Goal: Task Accomplishment & Management: Use online tool/utility

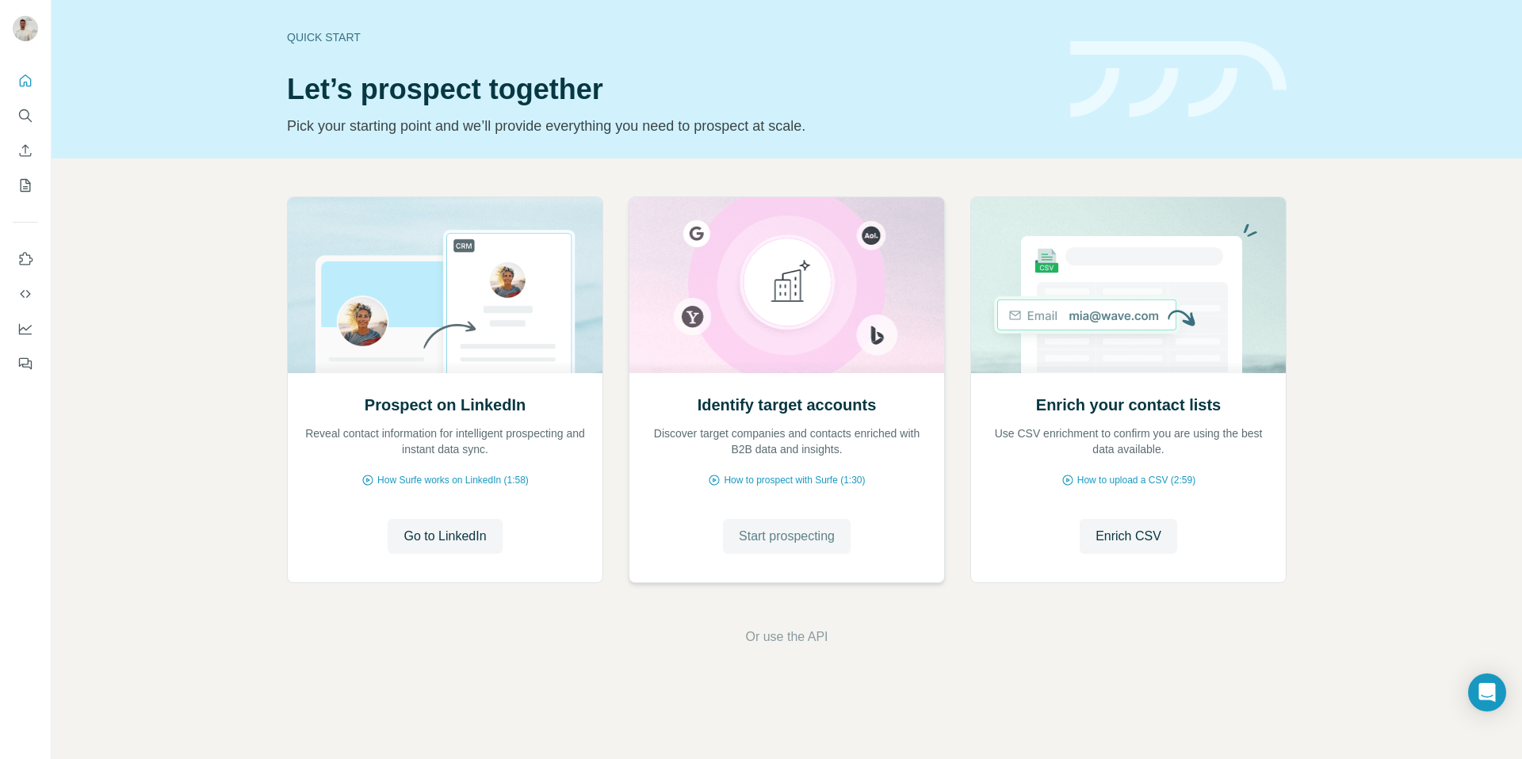
click at [765, 531] on span "Start prospecting" at bounding box center [787, 536] width 96 height 19
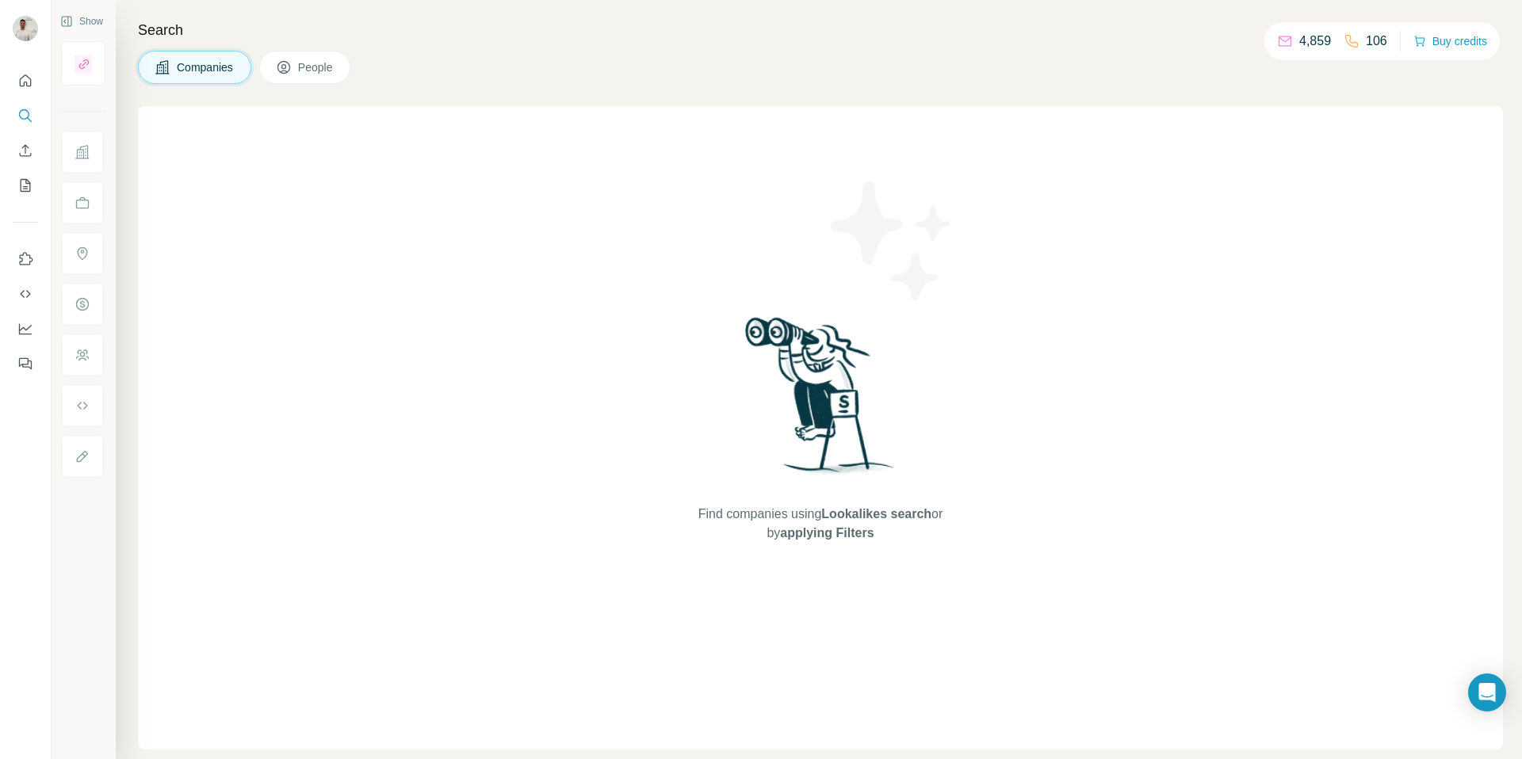
click at [765, 527] on span "Find companies using Lookalikes search or by applying Filters" at bounding box center [820, 524] width 254 height 38
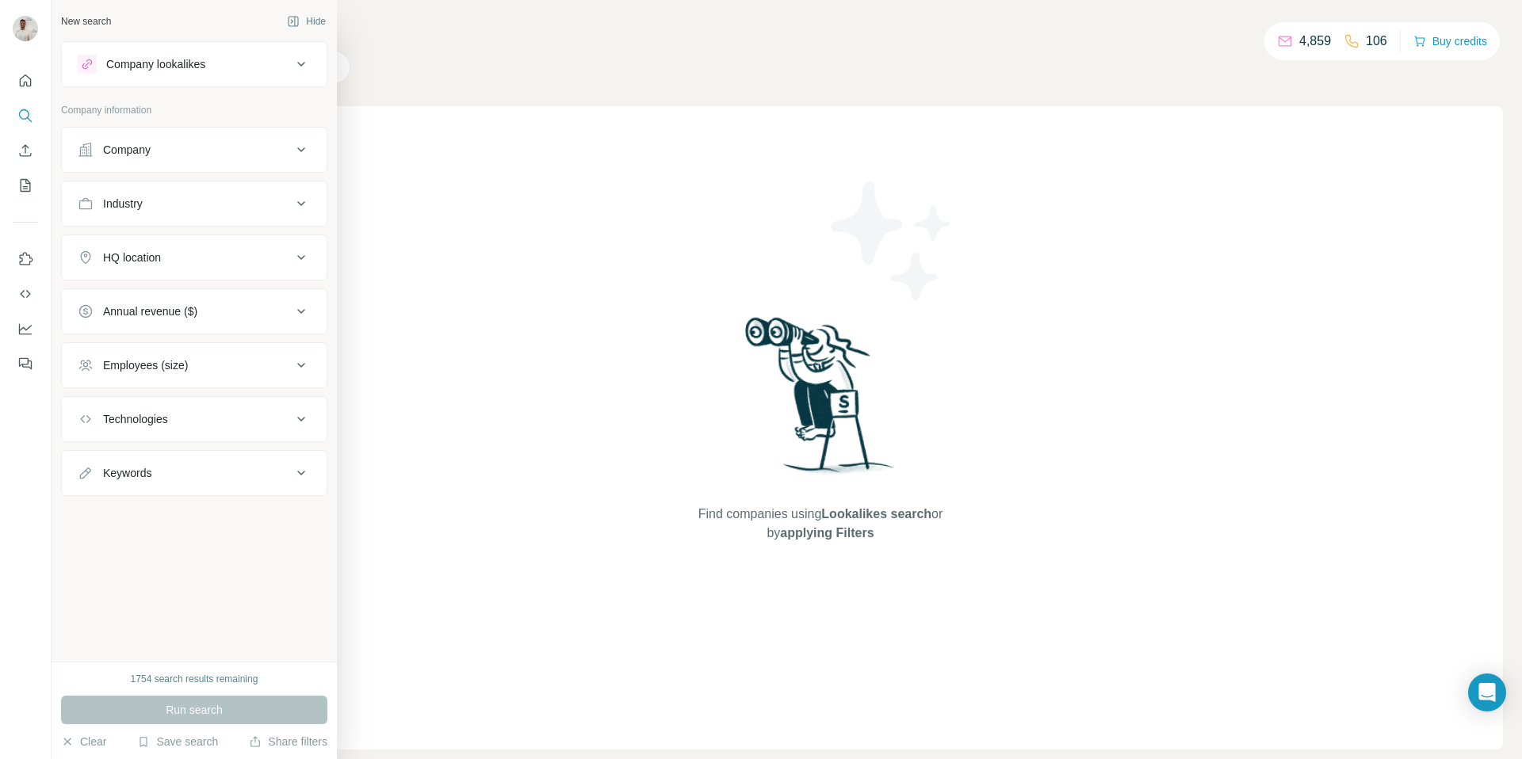
click at [90, 160] on button "Company" at bounding box center [194, 150] width 265 height 38
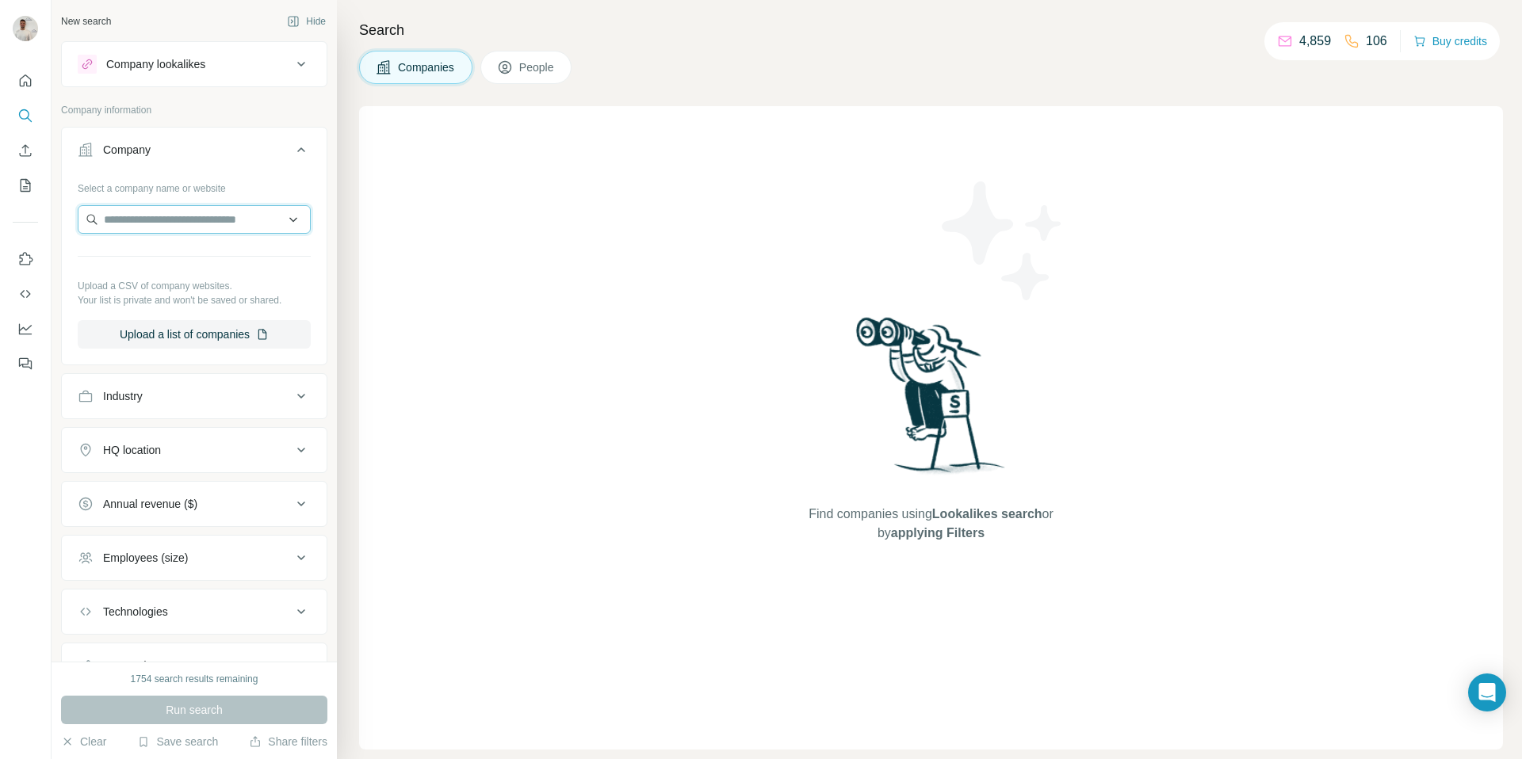
click at [157, 214] on input "text" at bounding box center [194, 219] width 233 height 29
paste input "********"
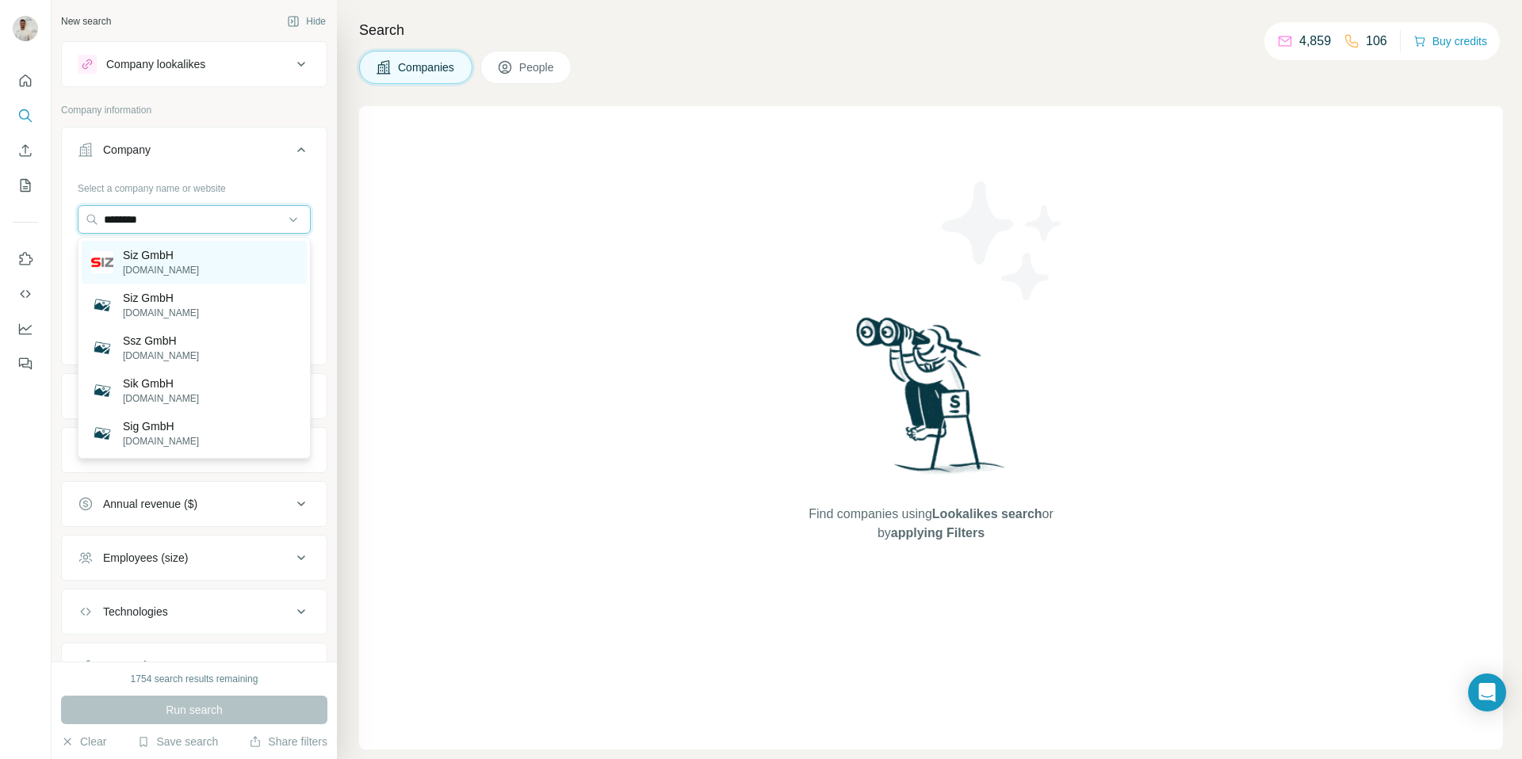
type input "********"
click at [166, 260] on p "Siz GmbH" at bounding box center [161, 255] width 76 height 16
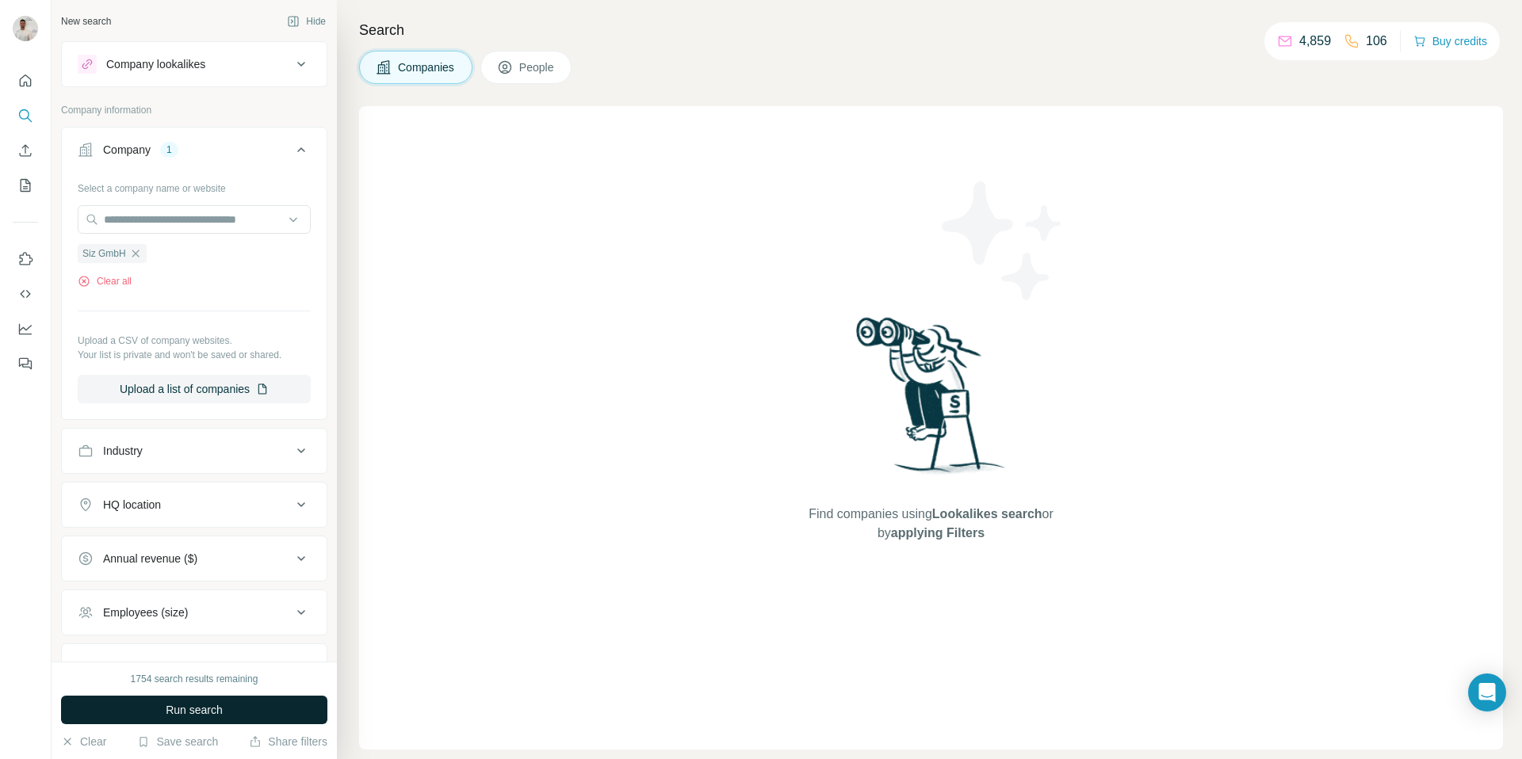
click at [252, 715] on button "Run search" at bounding box center [194, 710] width 266 height 29
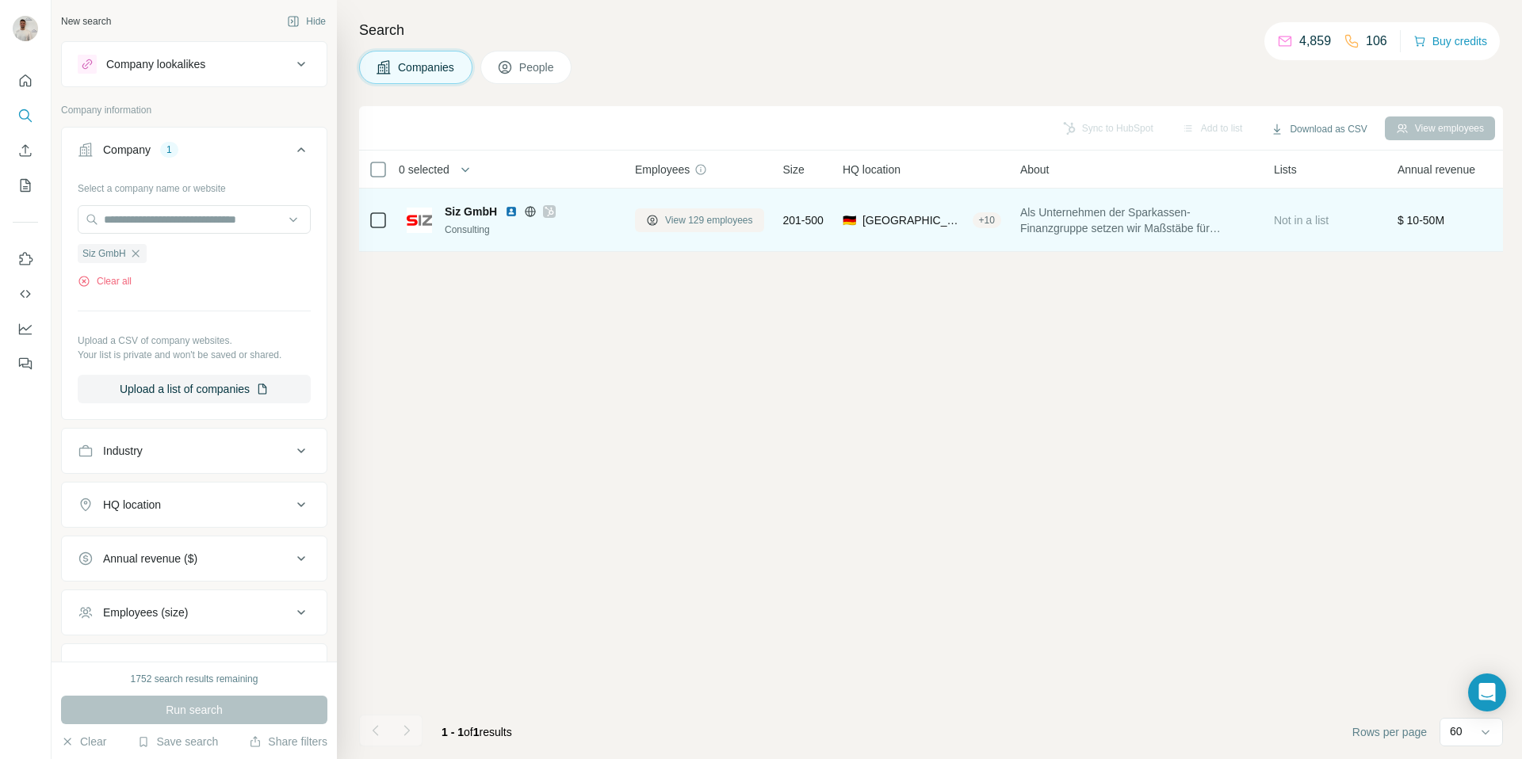
click at [751, 223] on span "View 129 employees" at bounding box center [709, 220] width 88 height 14
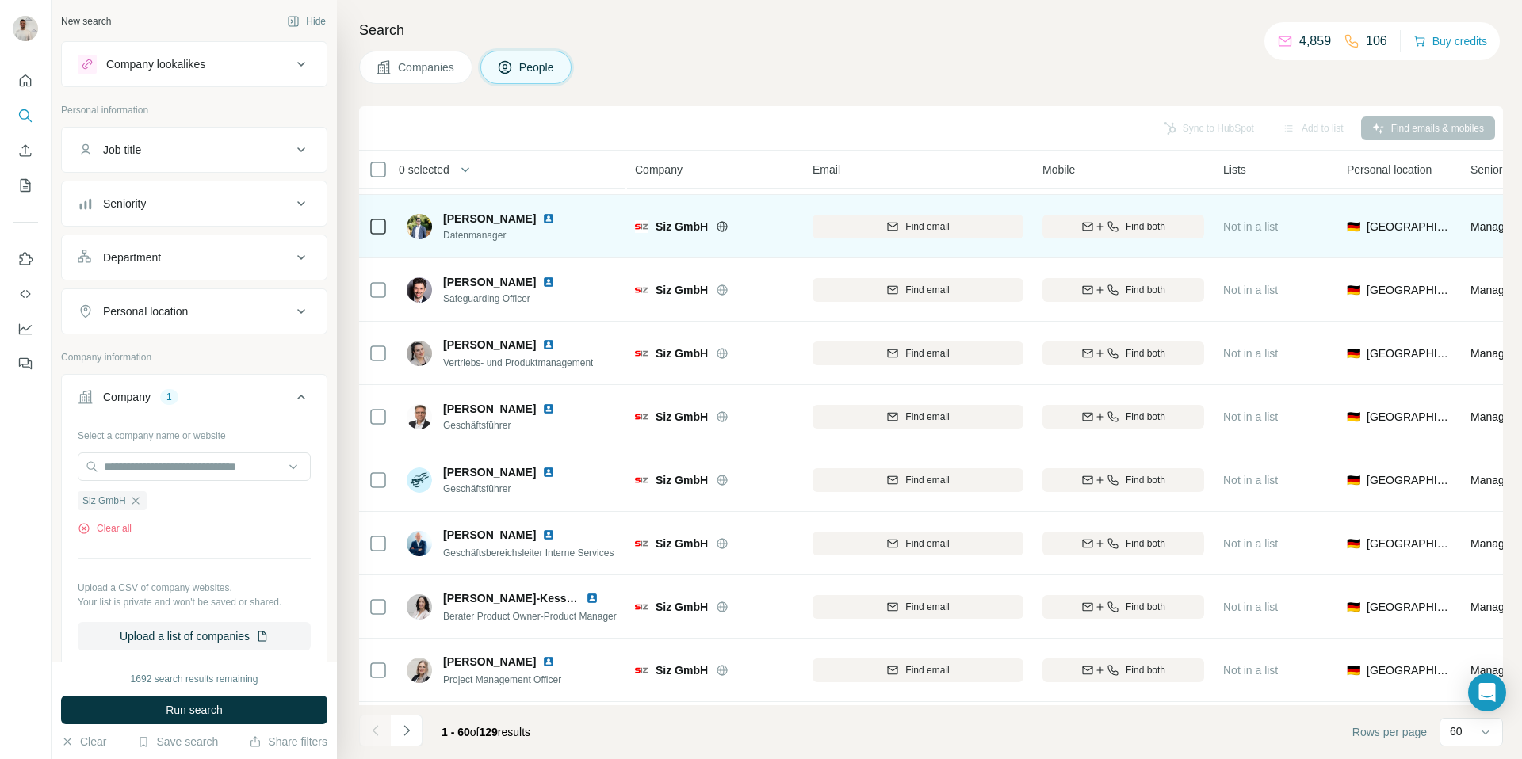
scroll to position [1081, 0]
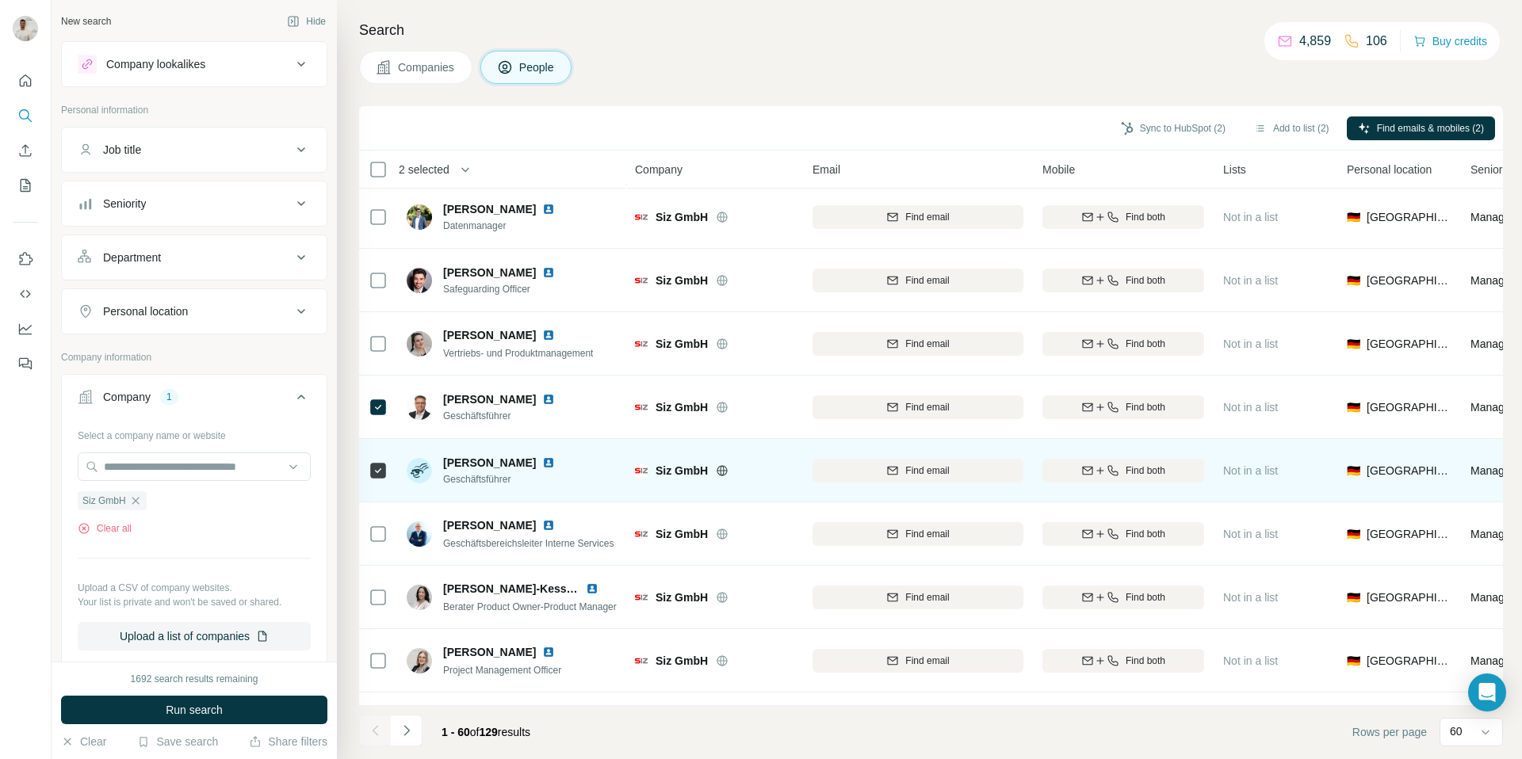
click at [542, 464] on img at bounding box center [548, 462] width 13 height 13
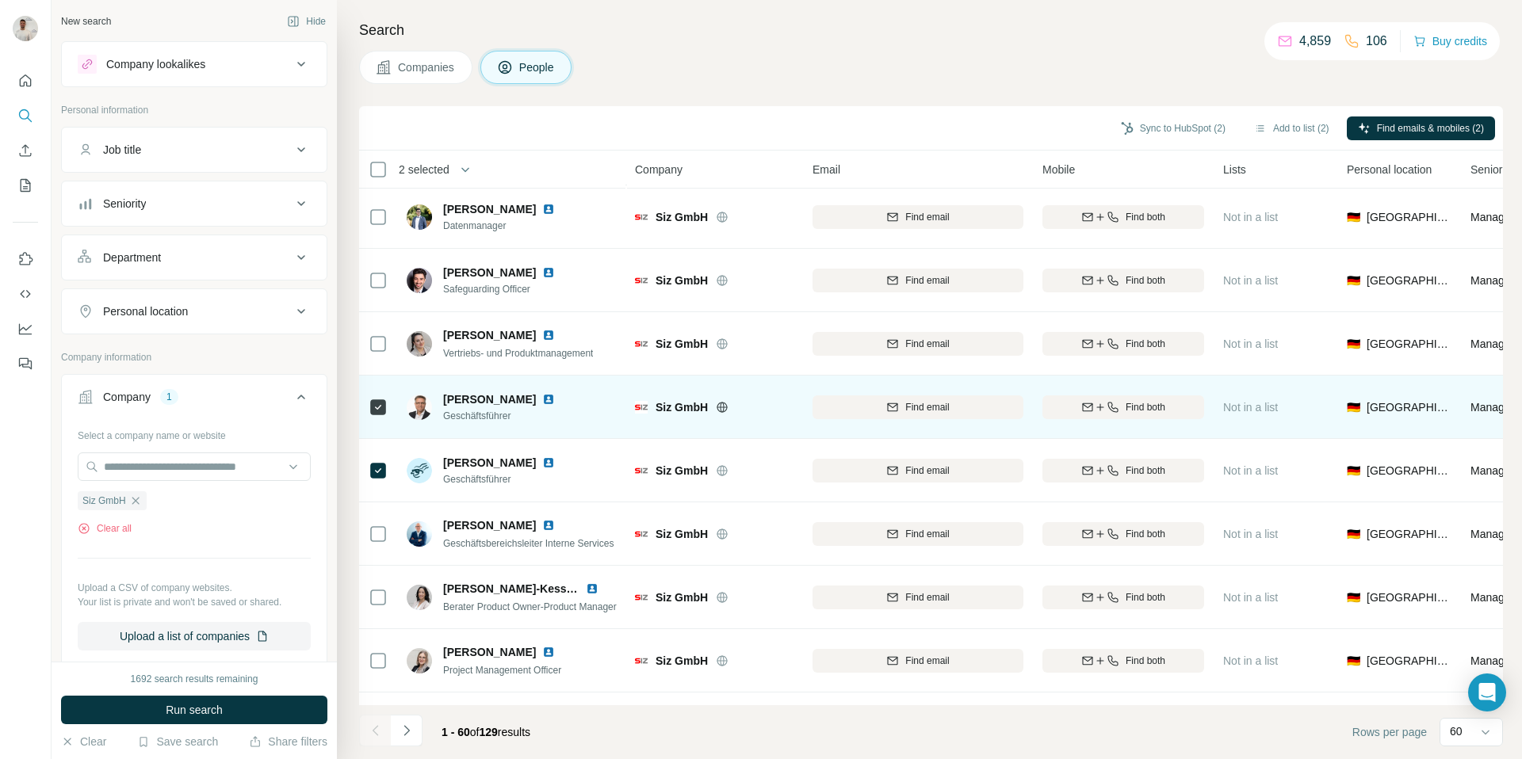
click at [542, 398] on img at bounding box center [548, 399] width 13 height 13
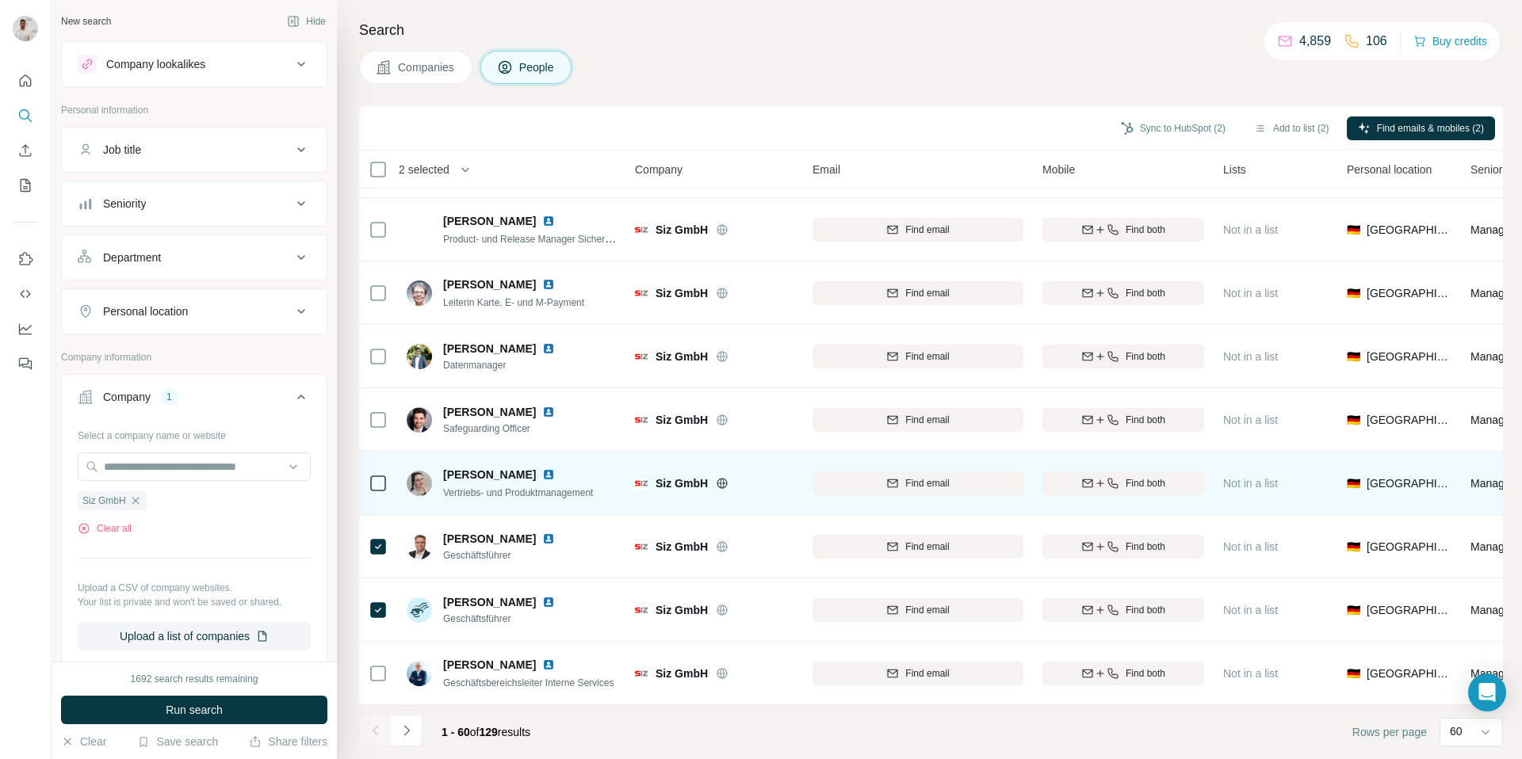
scroll to position [941, 0]
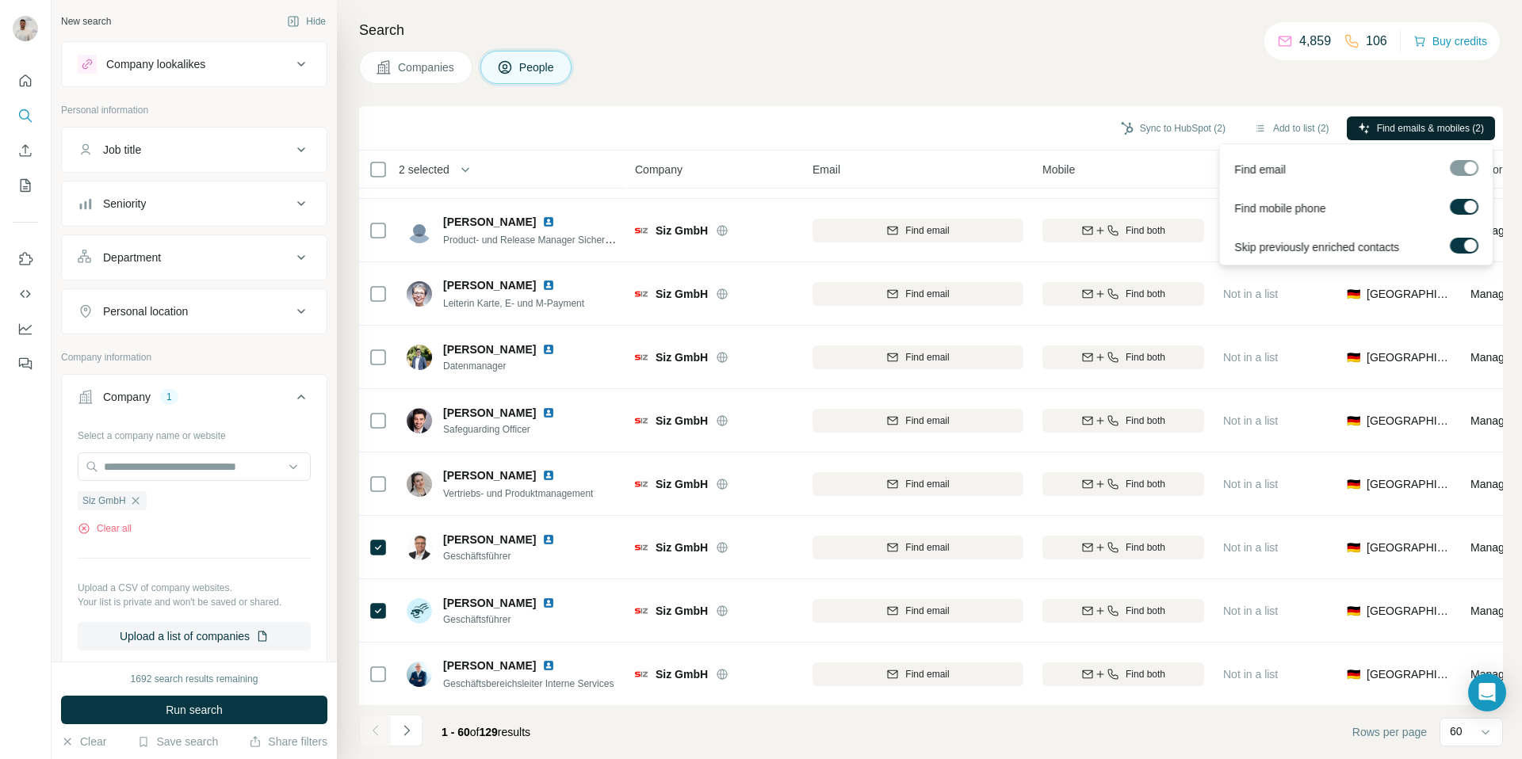
click at [1379, 122] on span "Find emails & mobiles (2)" at bounding box center [1430, 128] width 107 height 14
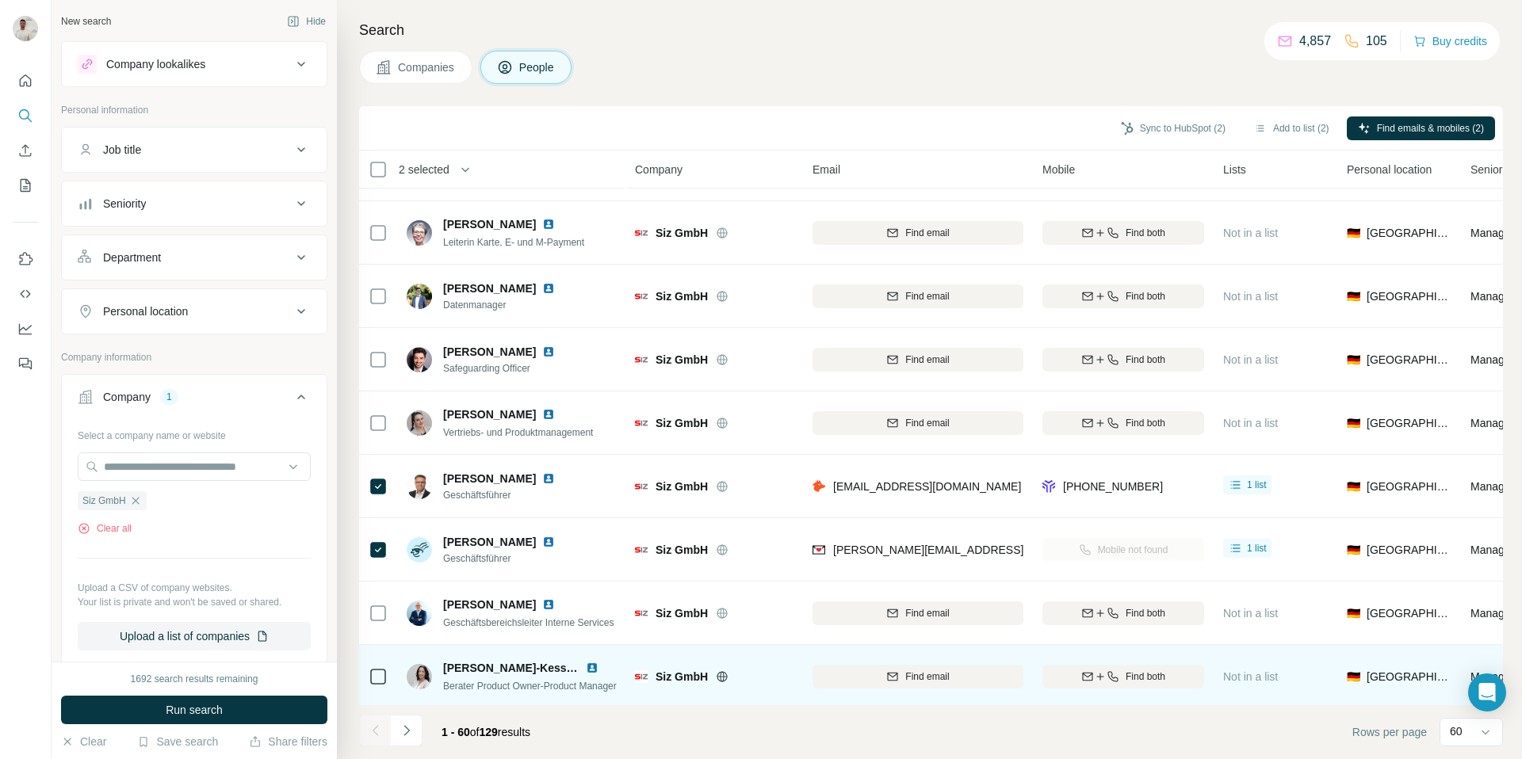
scroll to position [1227, 0]
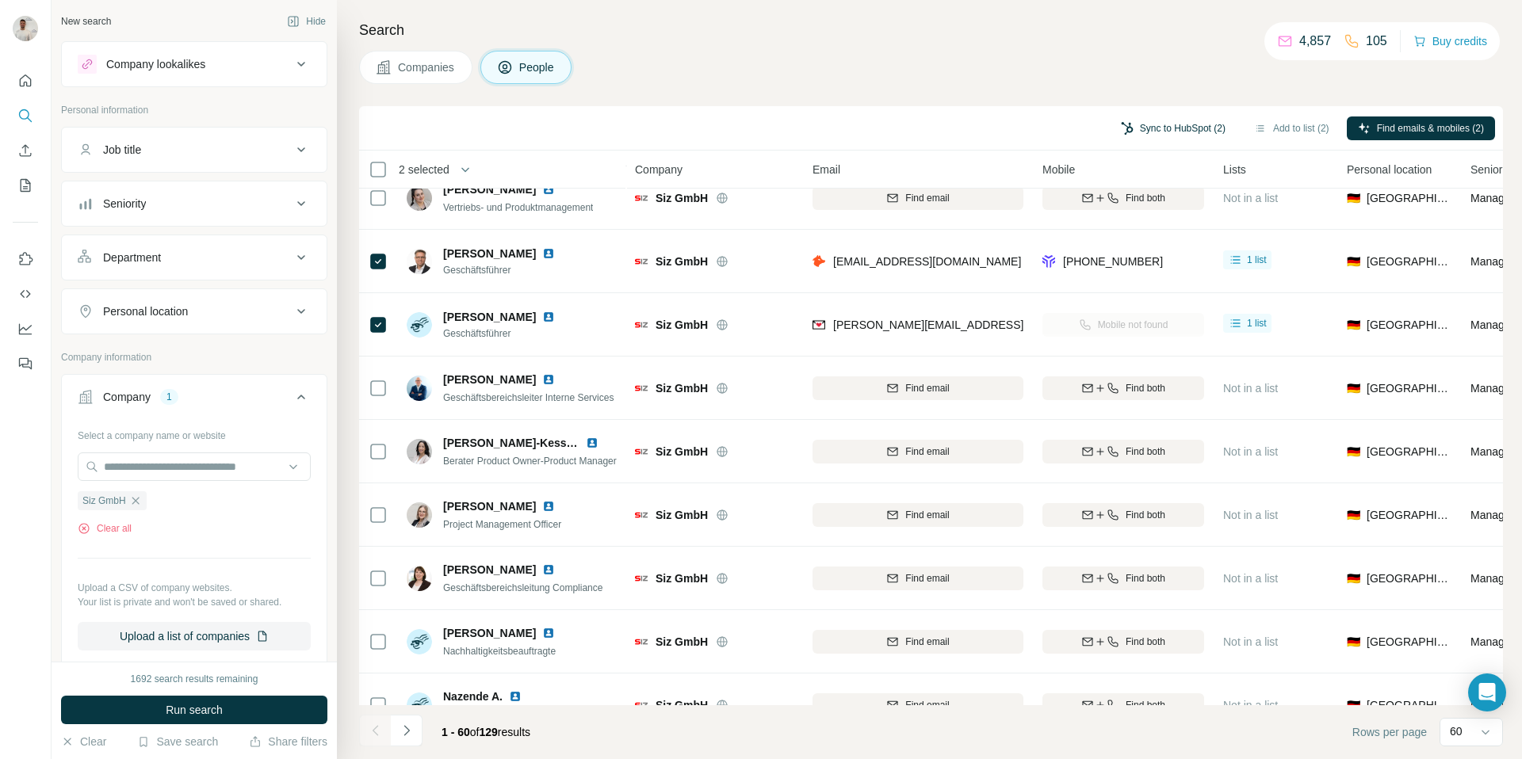
click at [1139, 124] on button "Sync to HubSpot (2)" at bounding box center [1173, 128] width 127 height 24
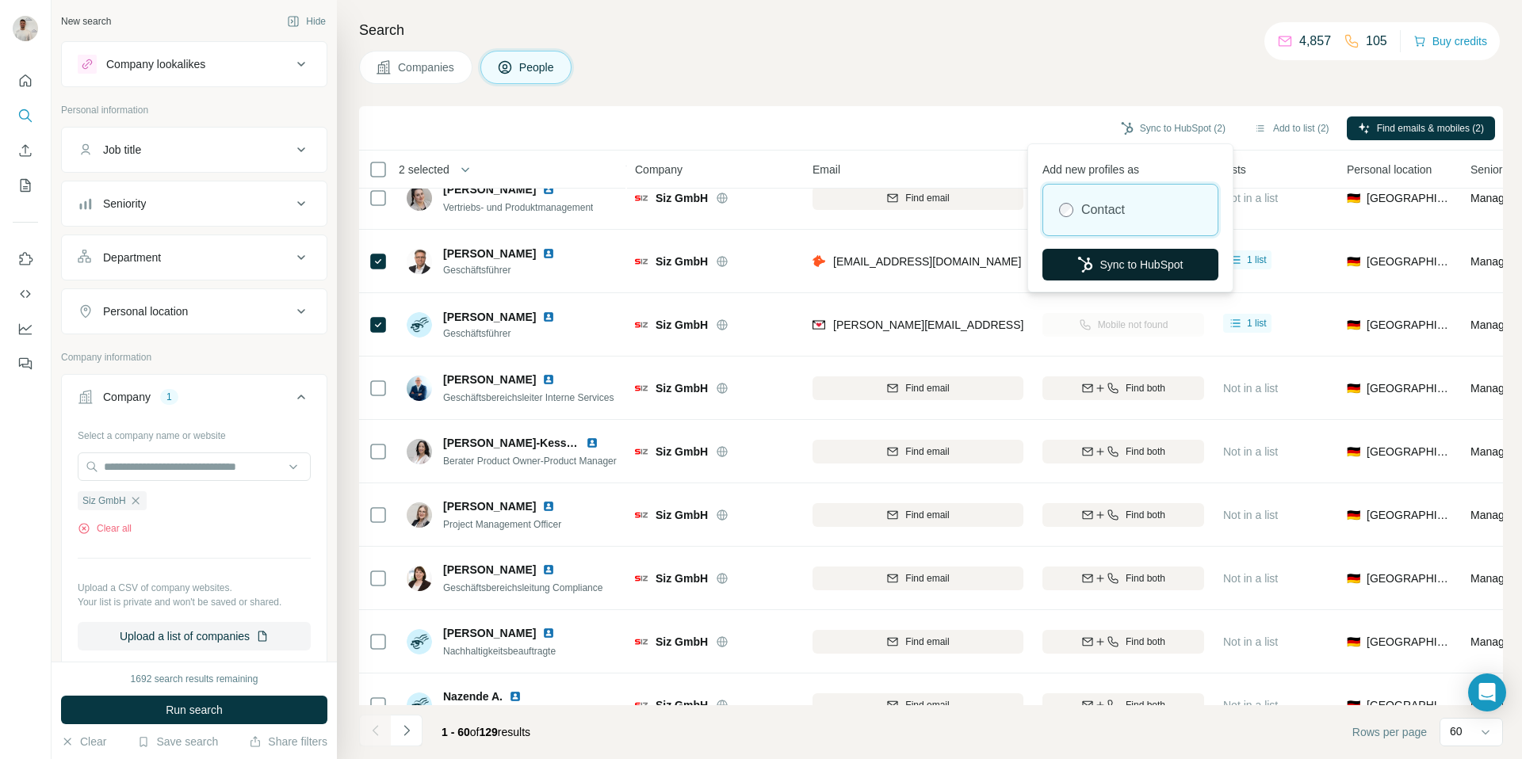
click at [1122, 249] on button "Sync to HubSpot" at bounding box center [1130, 265] width 176 height 32
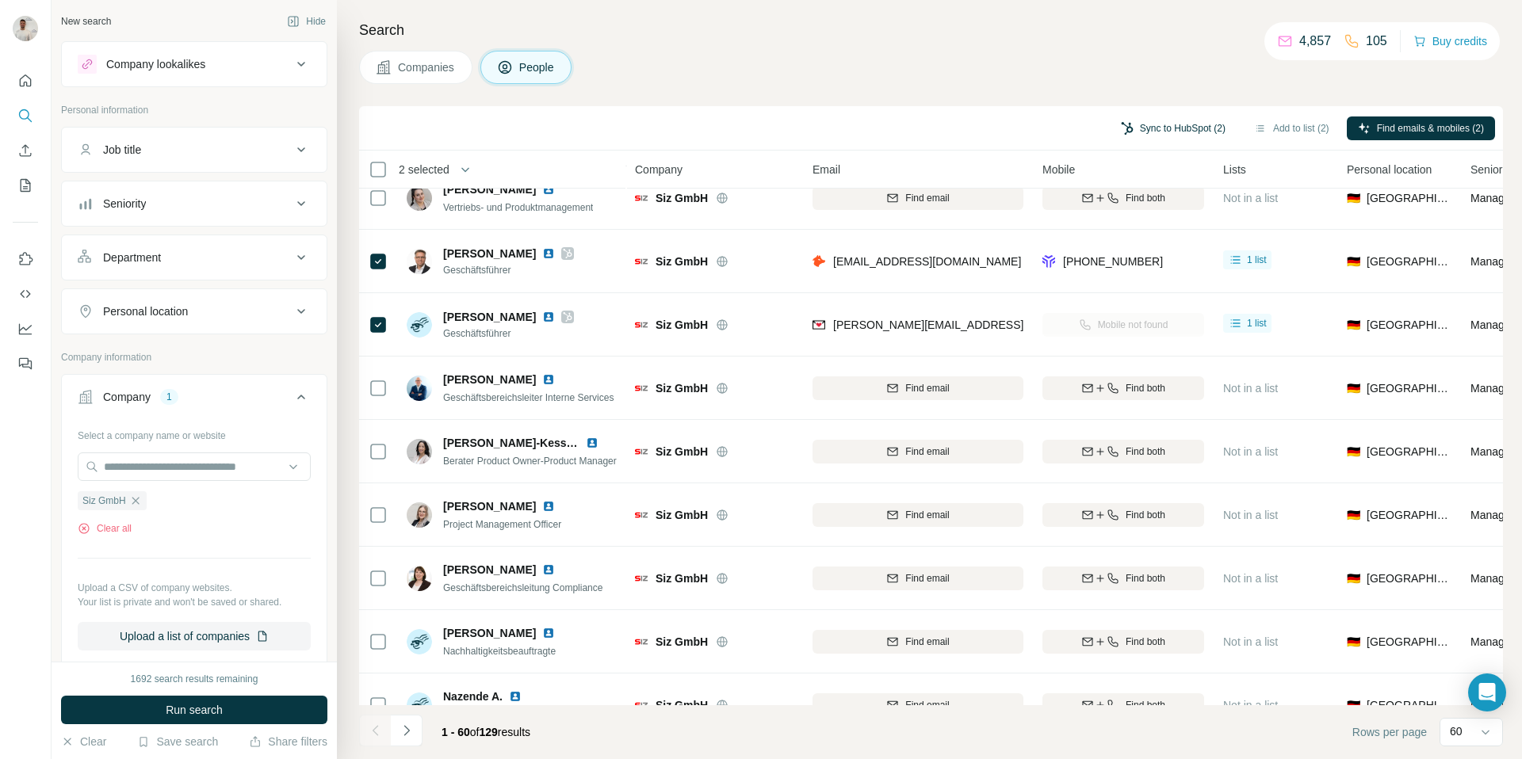
click at [1163, 125] on button "Sync to HubSpot (2)" at bounding box center [1173, 128] width 127 height 24
click at [1129, 243] on button "Sync to HubSpot" at bounding box center [1130, 246] width 176 height 32
